Goal: Task Accomplishment & Management: Manage account settings

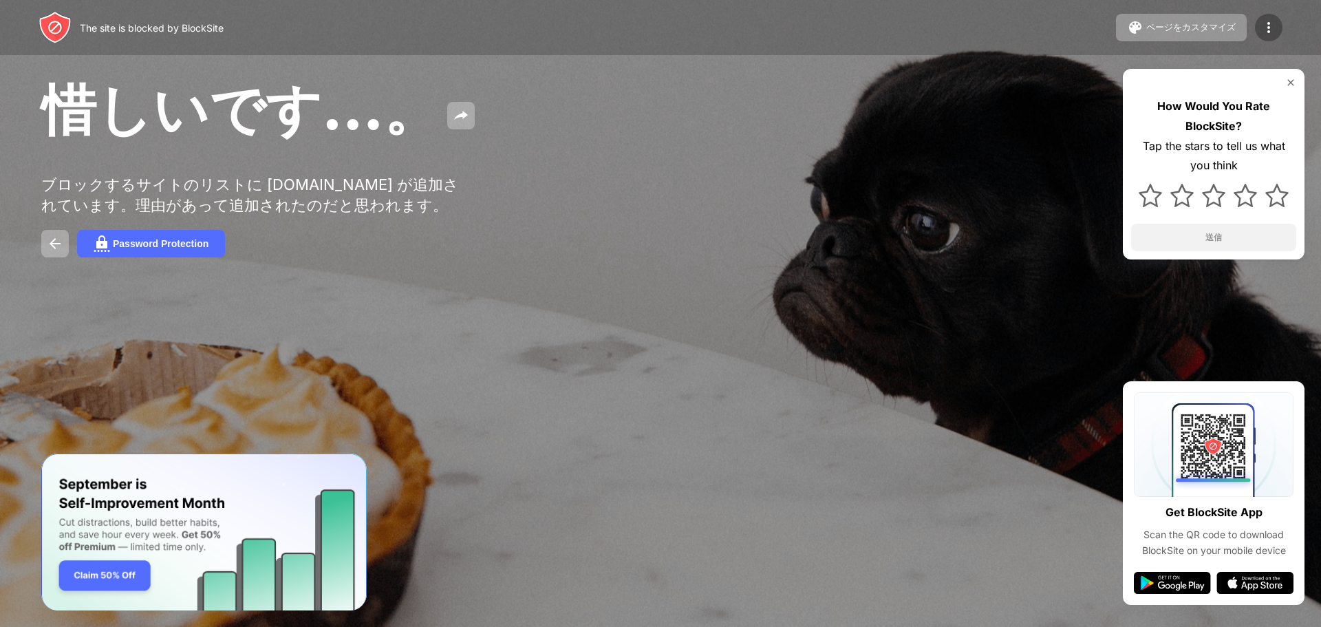
click at [1267, 27] on img at bounding box center [1268, 27] width 17 height 17
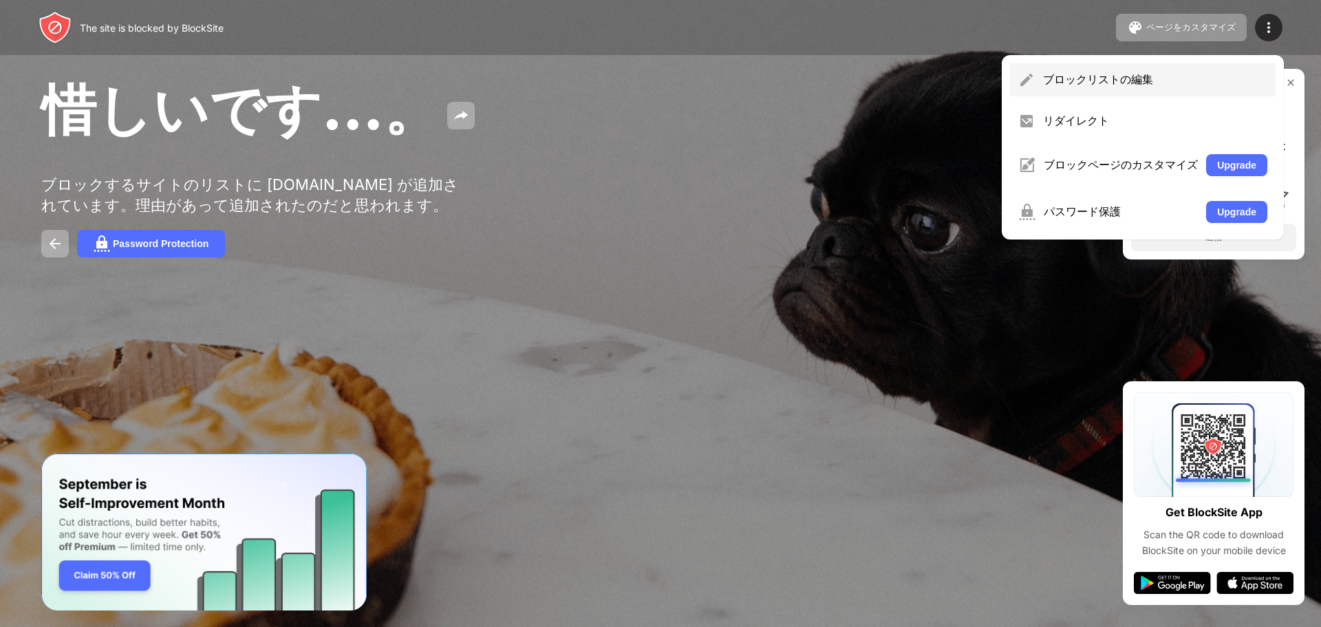
click at [1070, 74] on div "ブロックリストの編集" at bounding box center [1155, 79] width 224 height 15
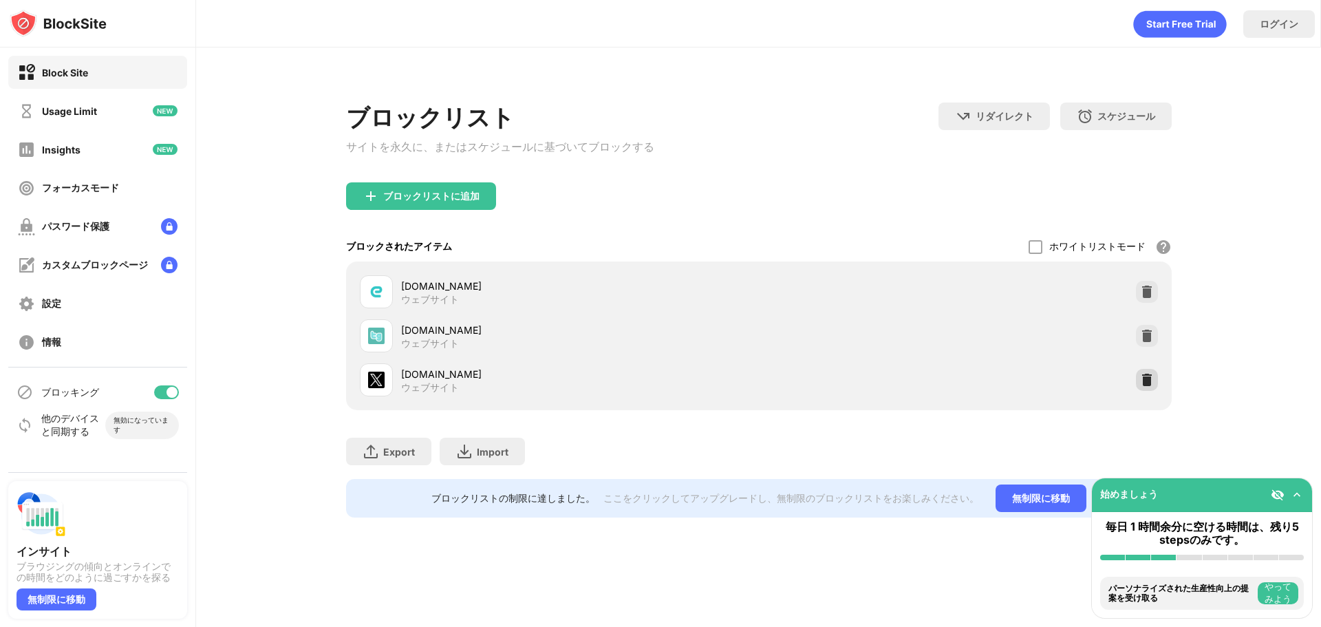
click at [1148, 380] on img at bounding box center [1147, 380] width 14 height 14
